Goal: Navigation & Orientation: Find specific page/section

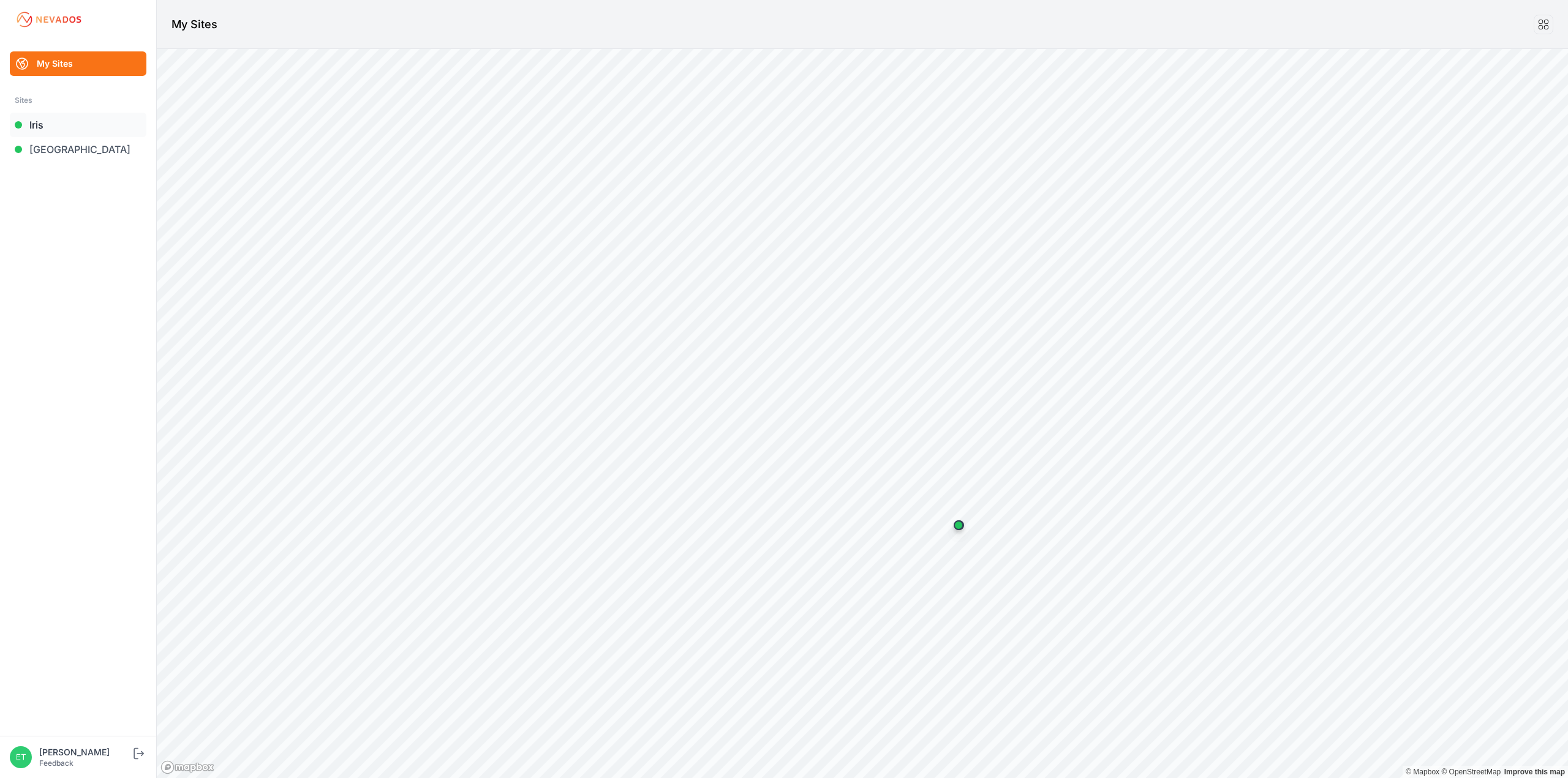
click at [83, 135] on link "Iris" at bounding box center [78, 125] width 137 height 24
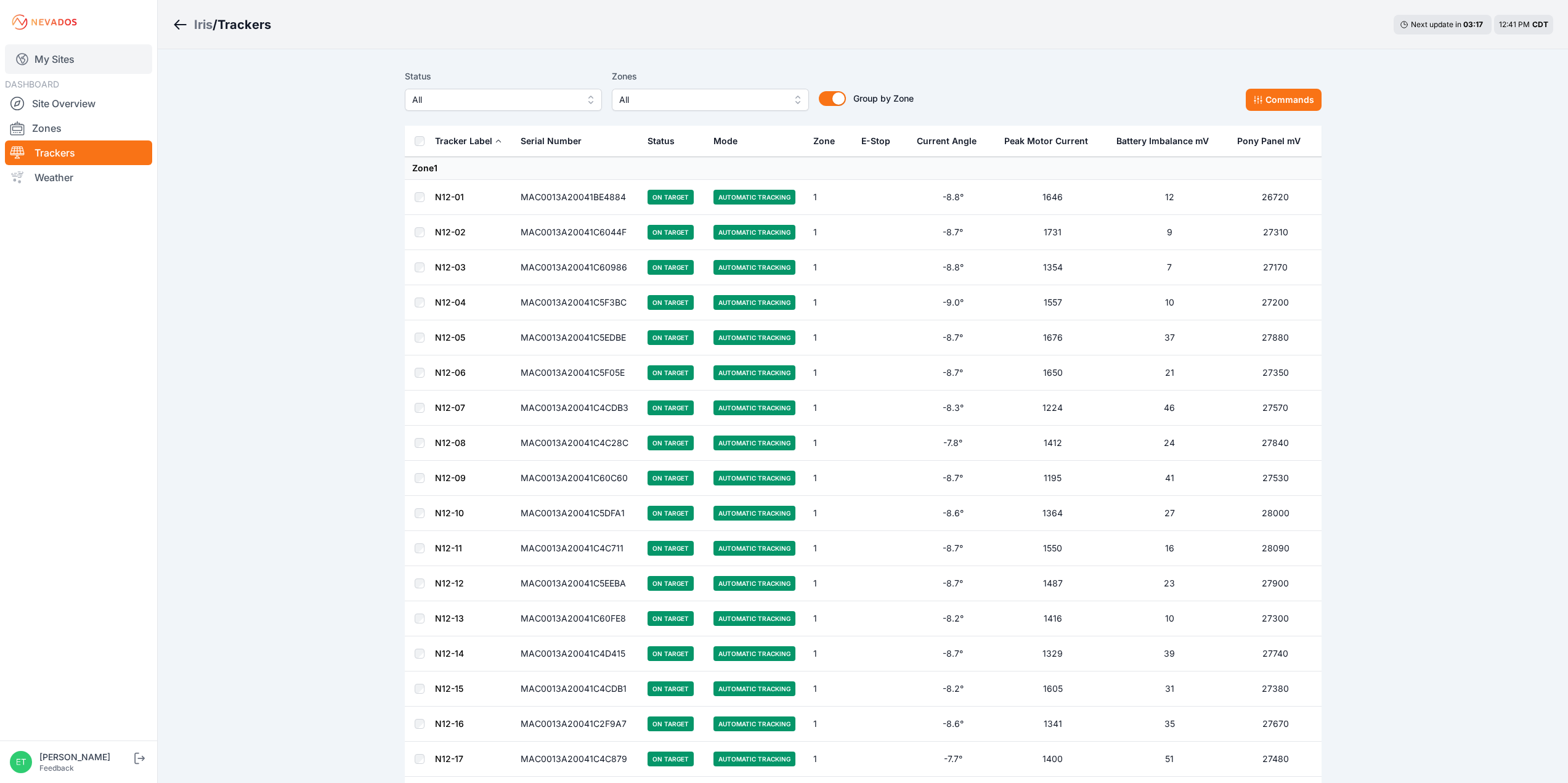
click at [89, 55] on link "My Sites" at bounding box center [78, 59] width 147 height 30
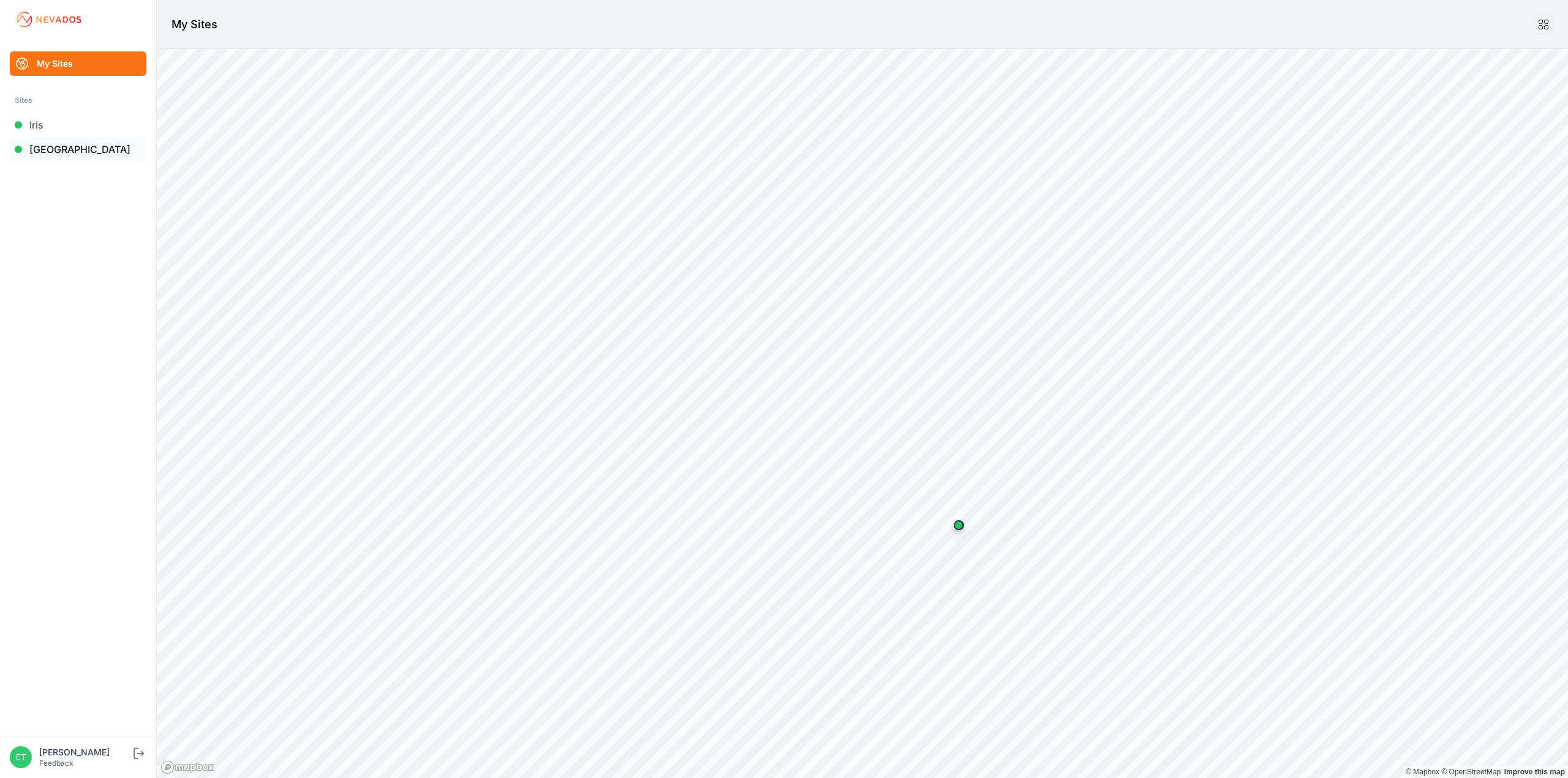
click at [85, 155] on link "[GEOGRAPHIC_DATA]" at bounding box center [78, 150] width 137 height 24
